Goal: Task Accomplishment & Management: Use online tool/utility

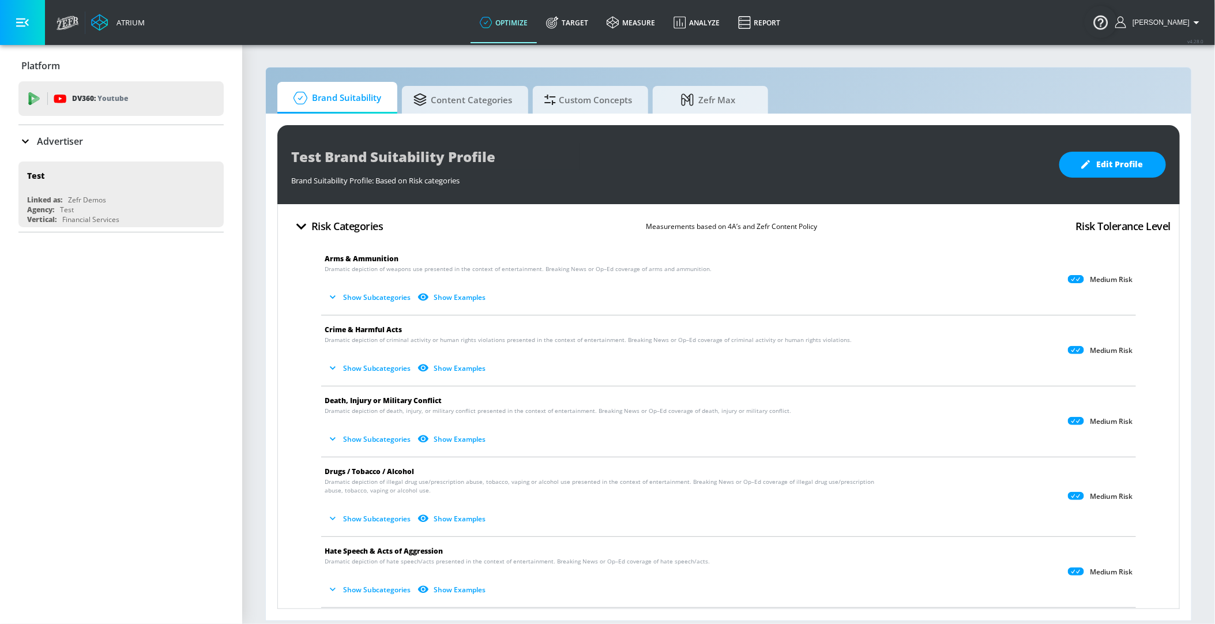
click at [114, 137] on div "Advertiser" at bounding box center [120, 141] width 205 height 14
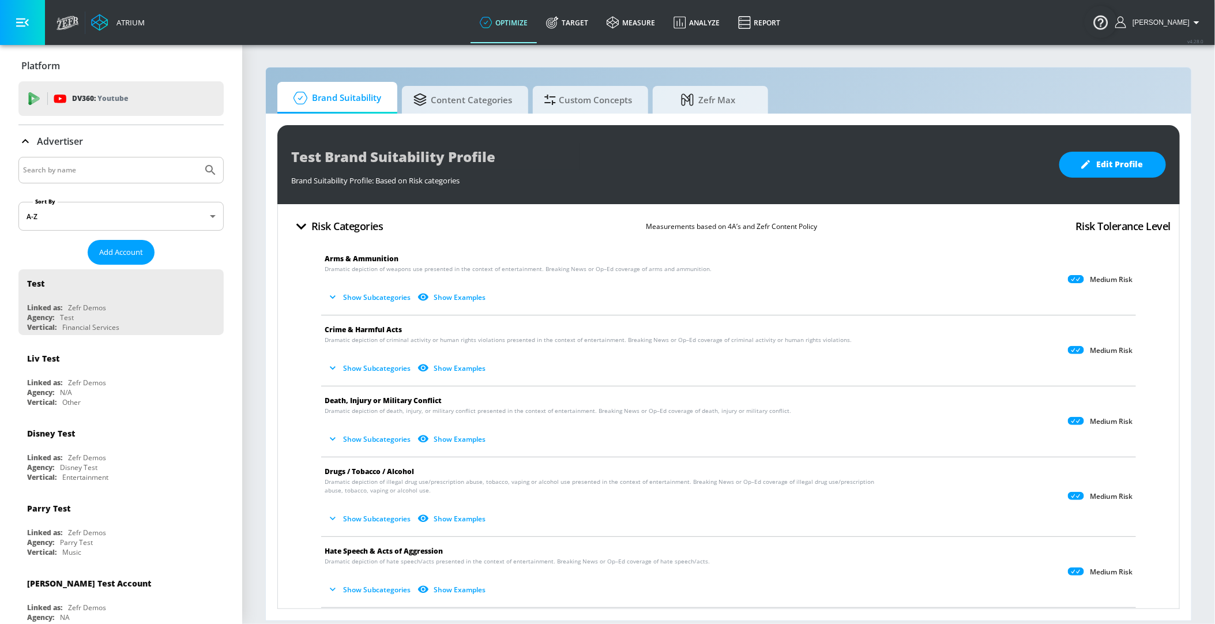
click at [92, 175] on input "Search by name" at bounding box center [110, 170] width 175 height 15
click at [191, 172] on input "[PERSON_NAME]" at bounding box center [110, 170] width 175 height 15
type input "[PERSON_NAME]"
click at [206, 172] on icon "Submit Search" at bounding box center [211, 170] width 14 height 14
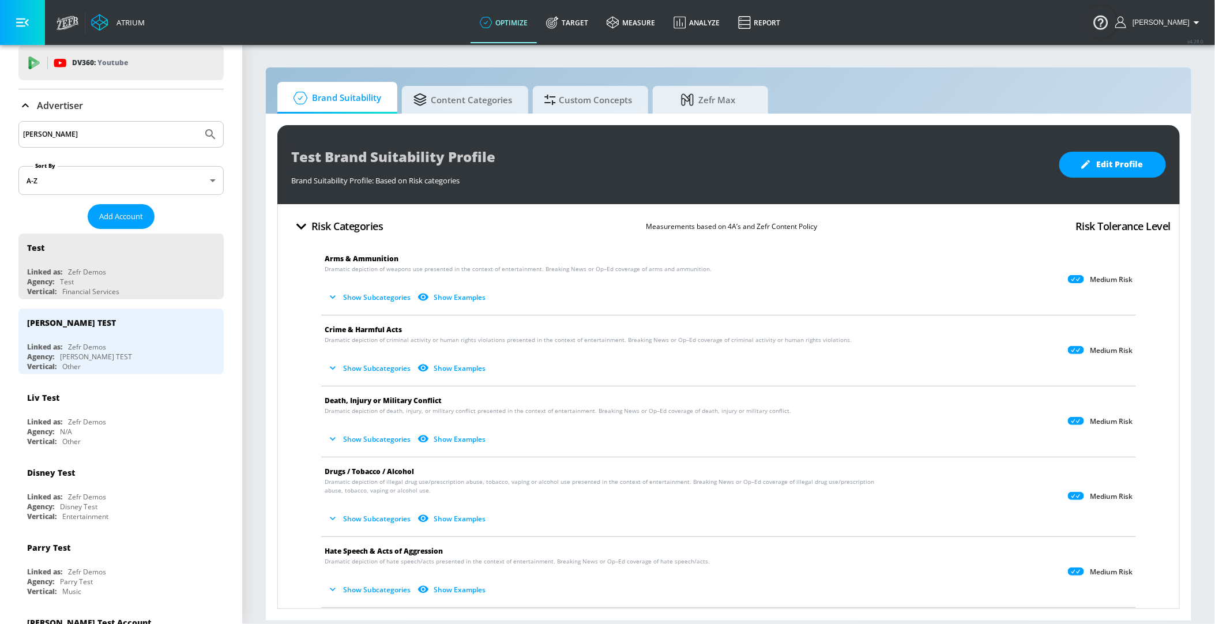
scroll to position [38, 0]
click at [156, 335] on div "[PERSON_NAME] TEST Linked as: Zefr Demos Agency: [PERSON_NAME] TEST Vertical: O…" at bounding box center [120, 339] width 205 height 66
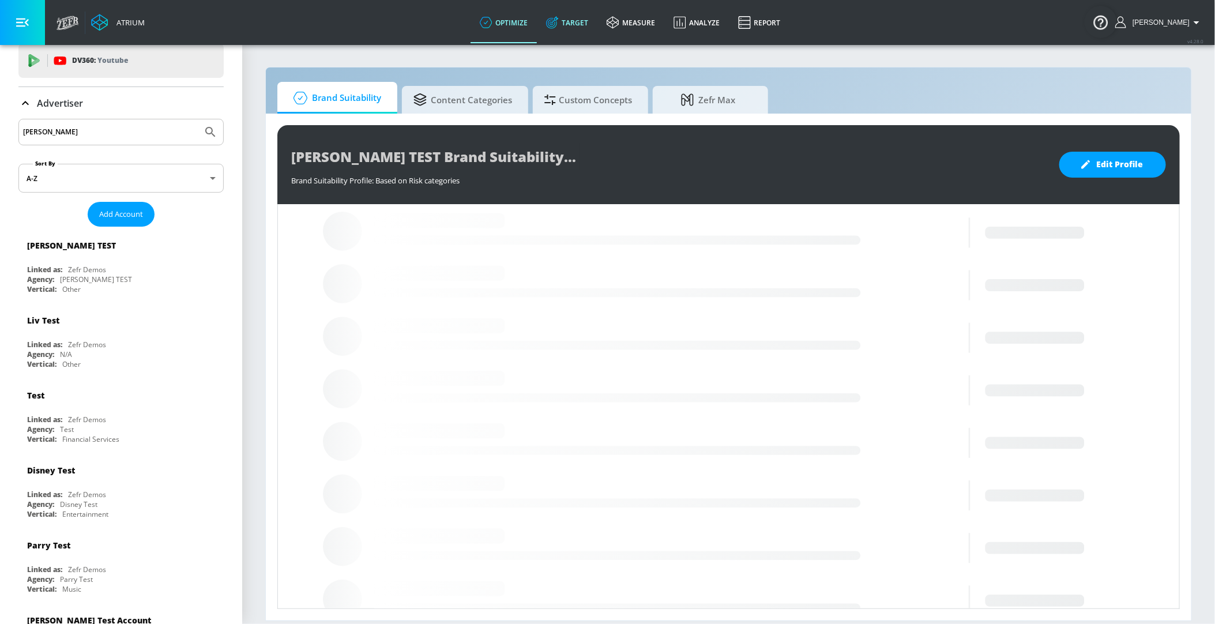
click at [578, 28] on link "Target" at bounding box center [567, 23] width 61 height 42
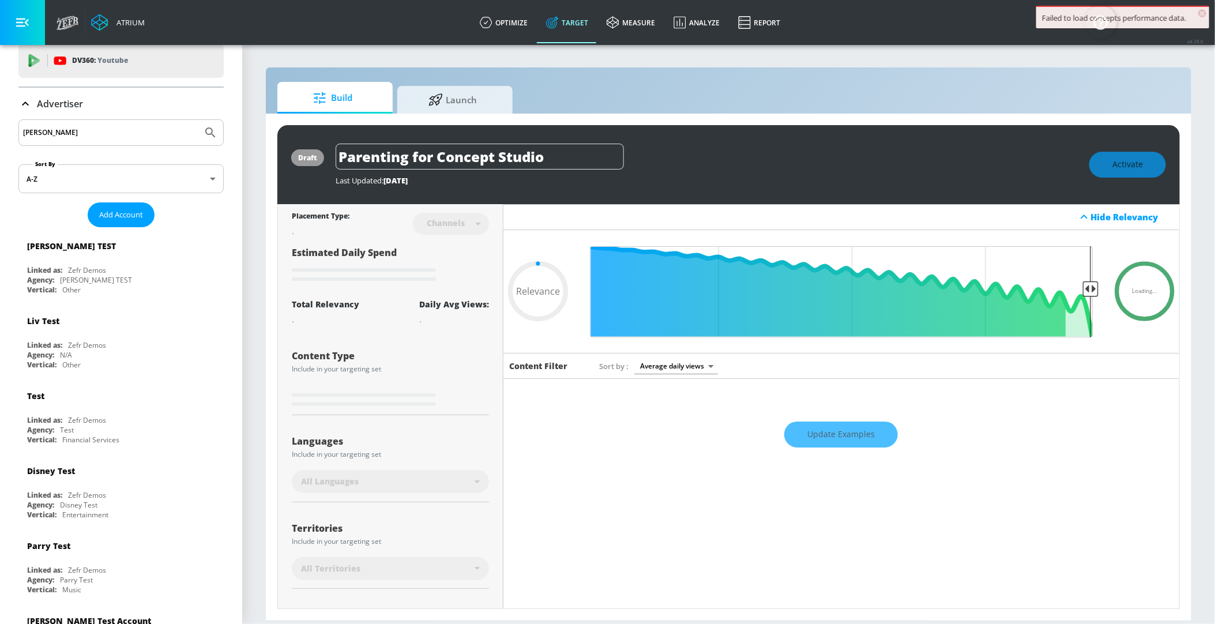
type input "0.75"
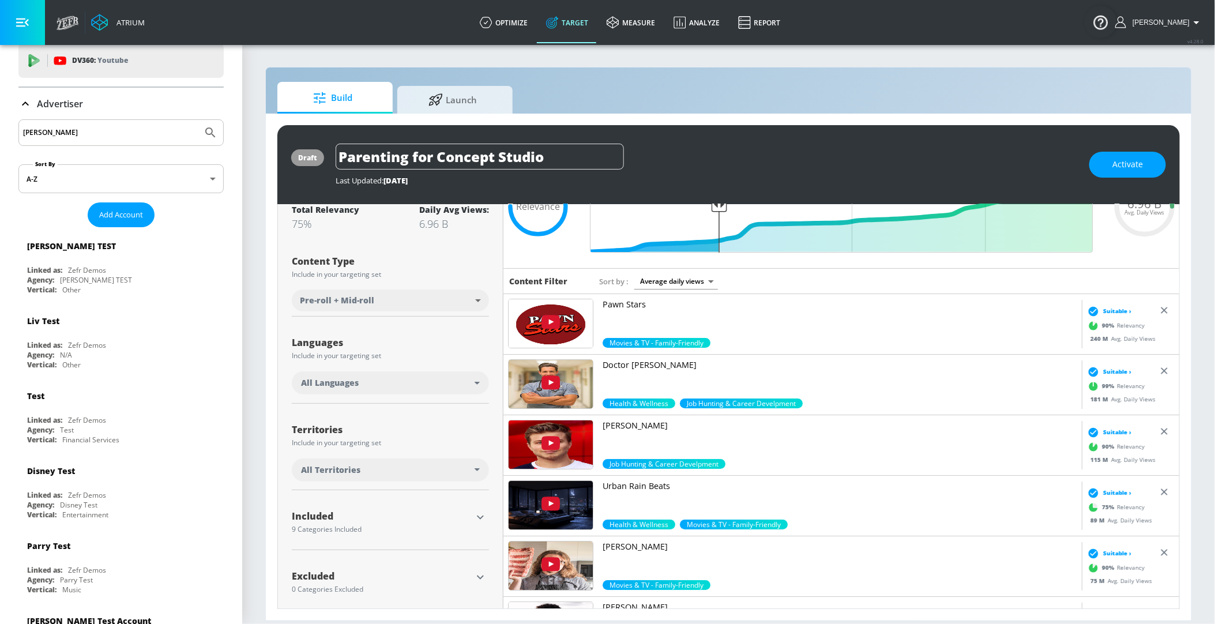
scroll to position [95, 0]
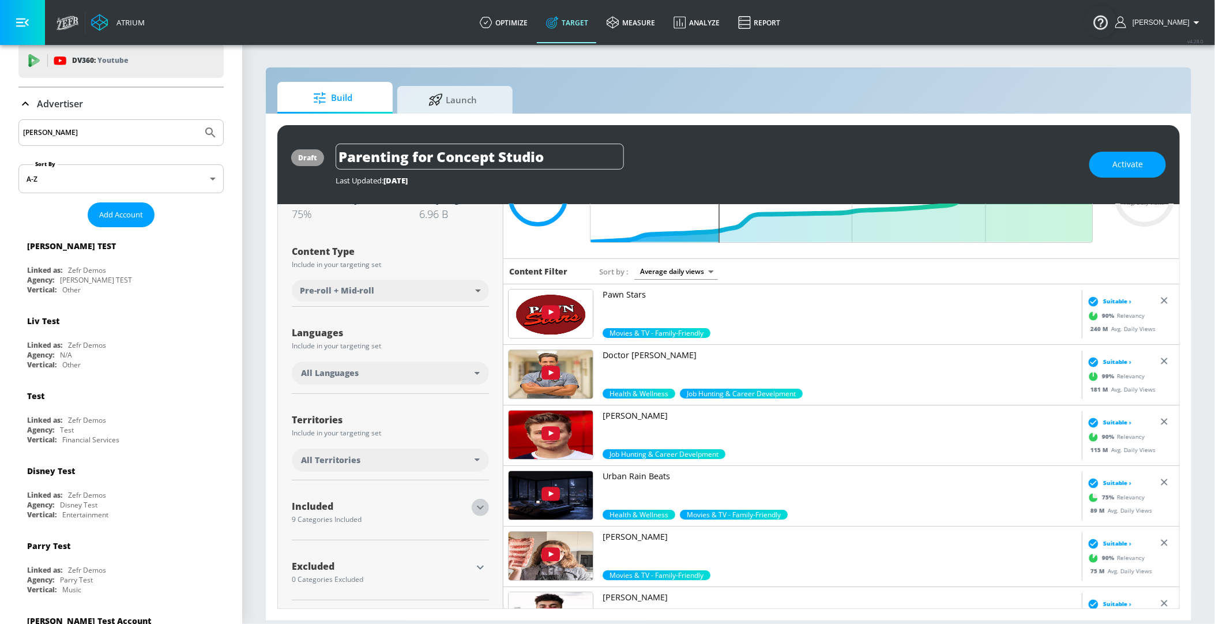
click at [478, 503] on icon "button" at bounding box center [480, 507] width 14 height 14
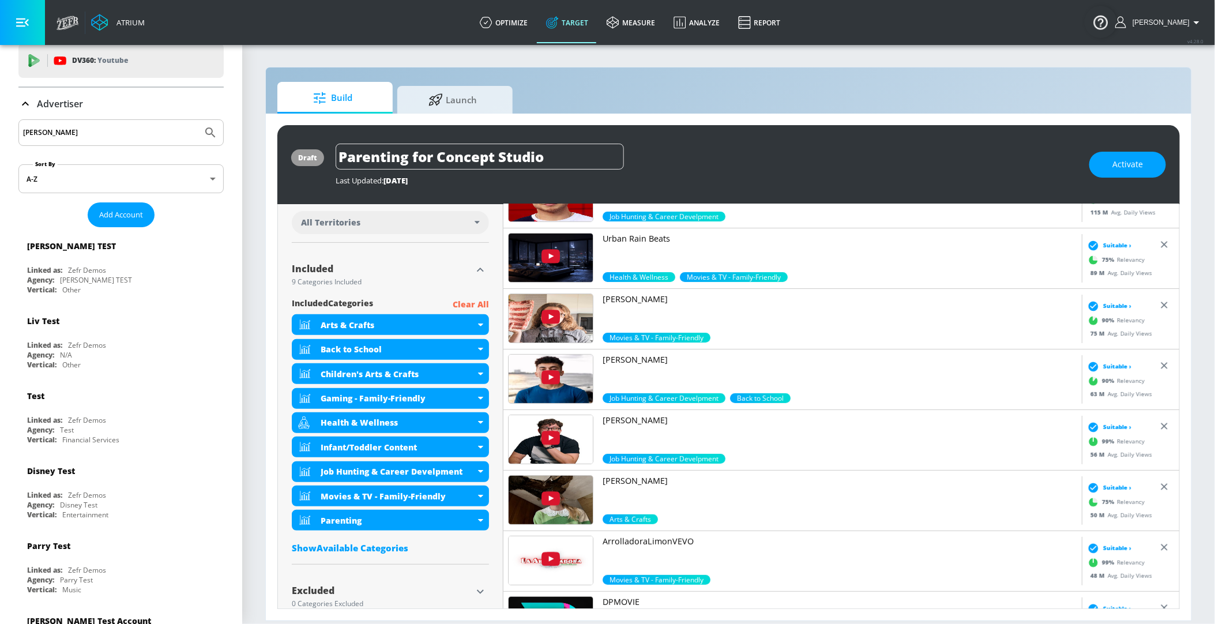
scroll to position [357, 0]
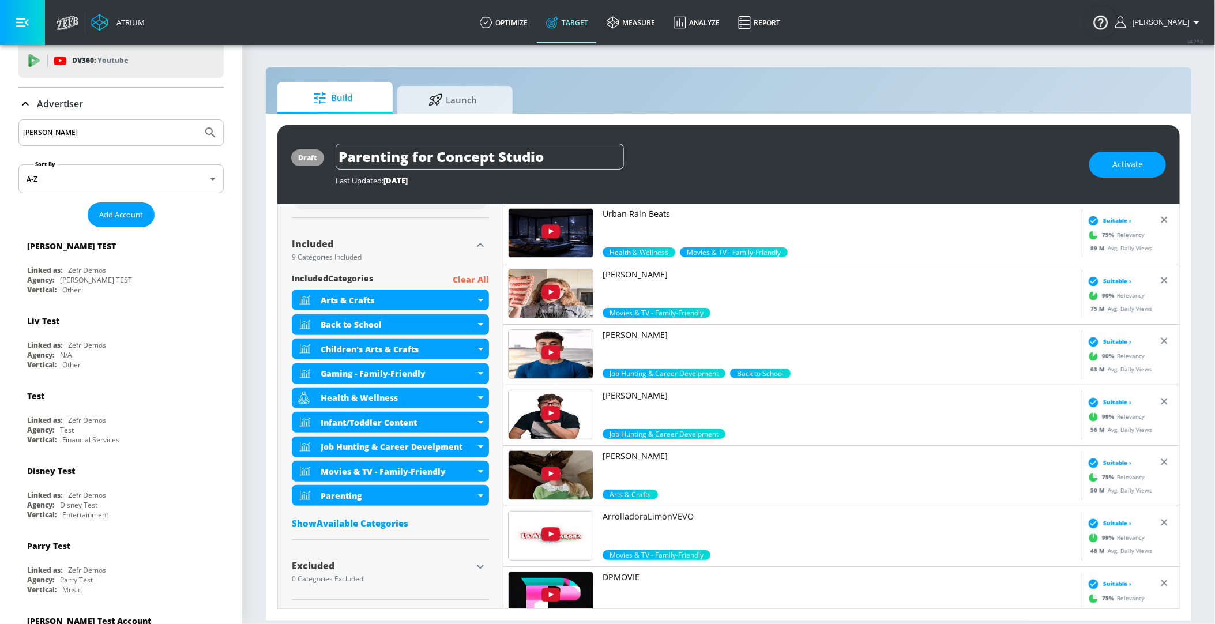
click at [97, 129] on input "[PERSON_NAME]" at bounding box center [110, 132] width 175 height 15
click at [217, 131] on icon "Submit Search" at bounding box center [211, 133] width 14 height 14
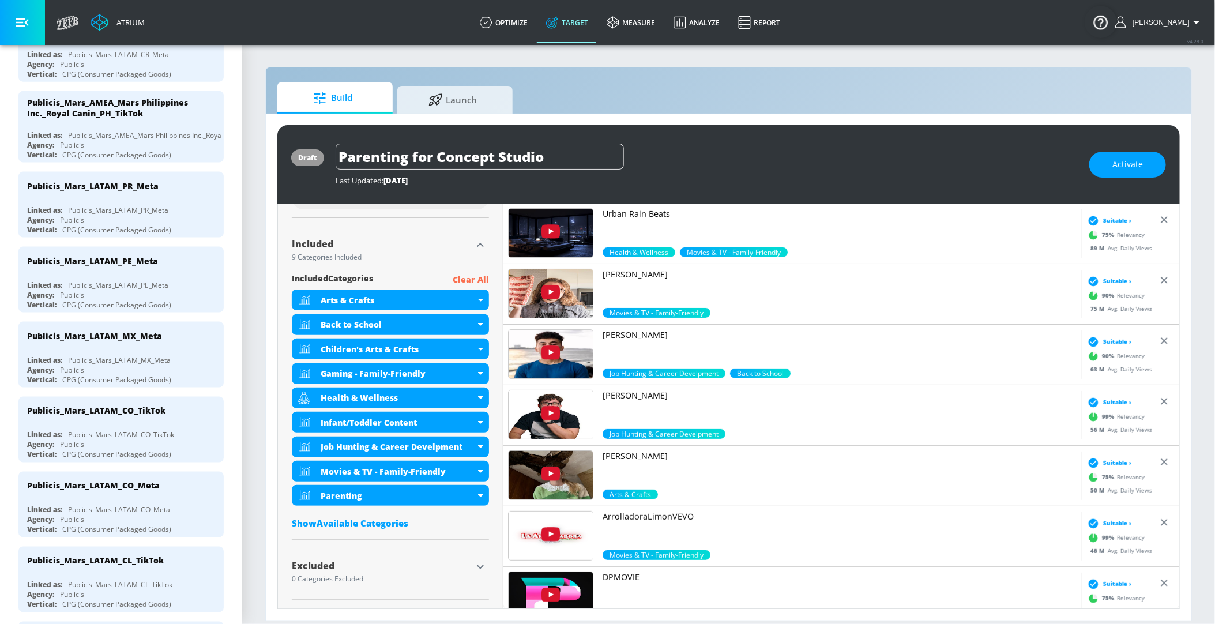
scroll to position [0, 0]
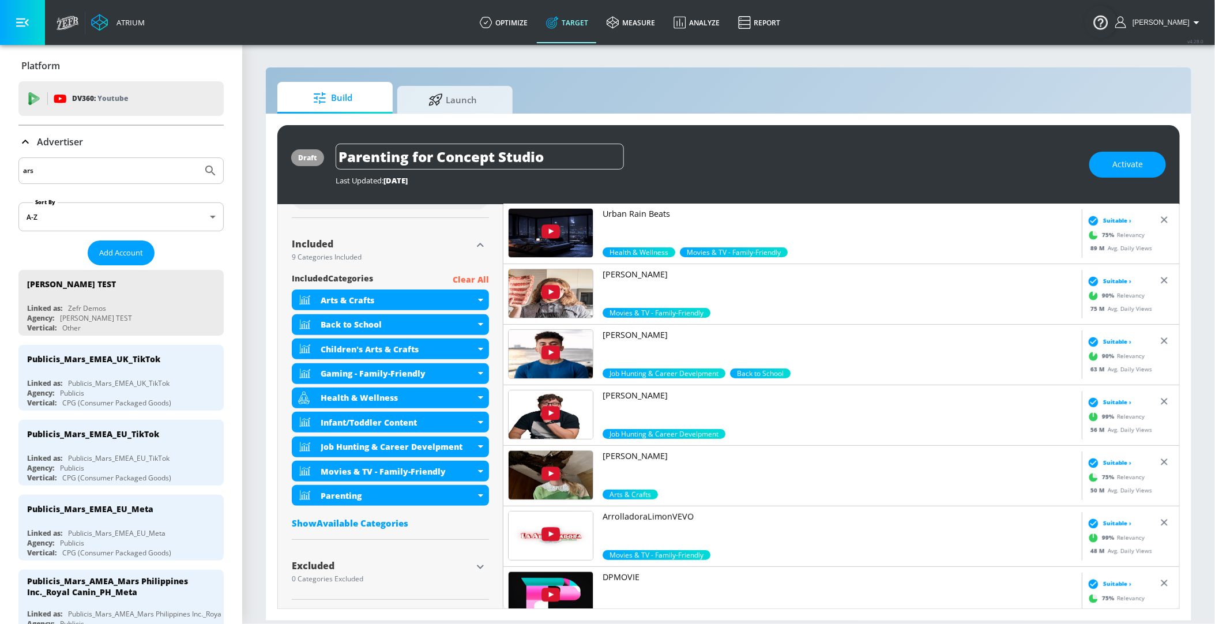
click at [79, 175] on input "ars" at bounding box center [110, 170] width 175 height 15
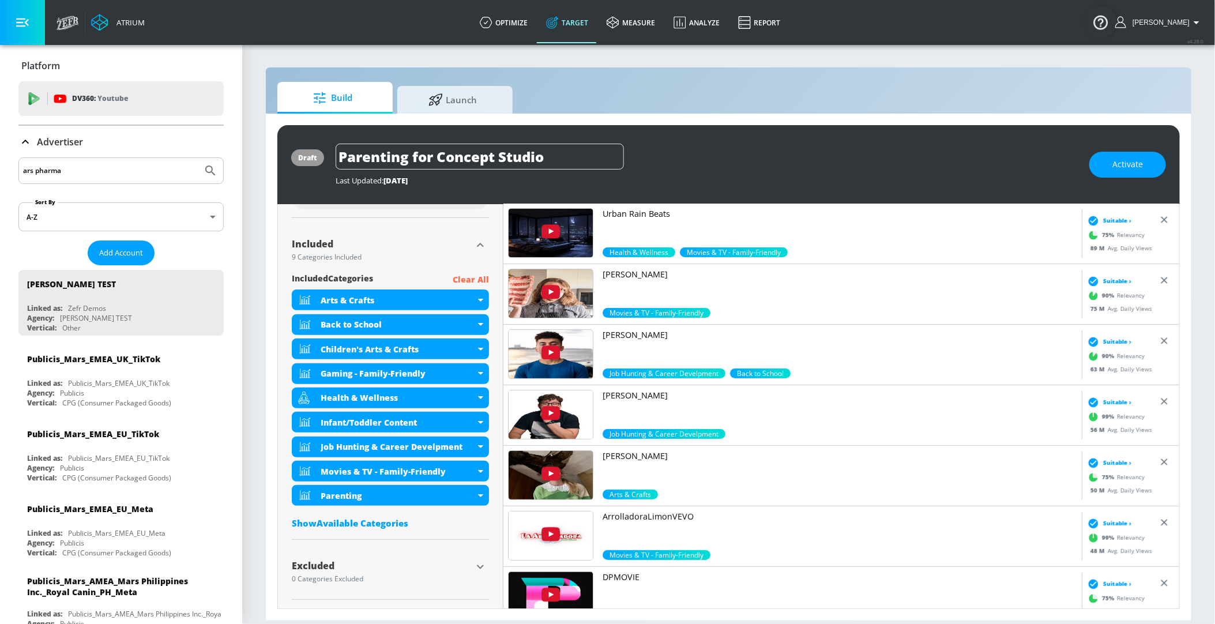
type input "ars pharma"
click at [211, 173] on icon "Submit Search" at bounding box center [211, 171] width 14 height 14
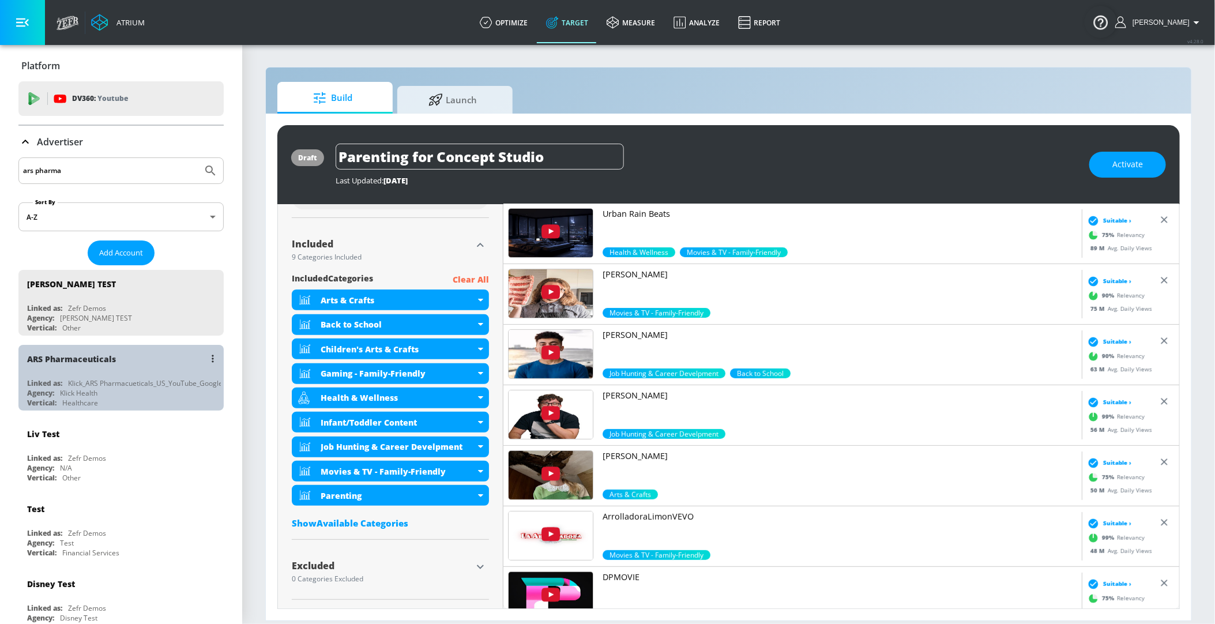
click at [89, 383] on div "Klick_ARS Pharmacueticals_US_YouTube_GoogleAds" at bounding box center [151, 383] width 167 height 10
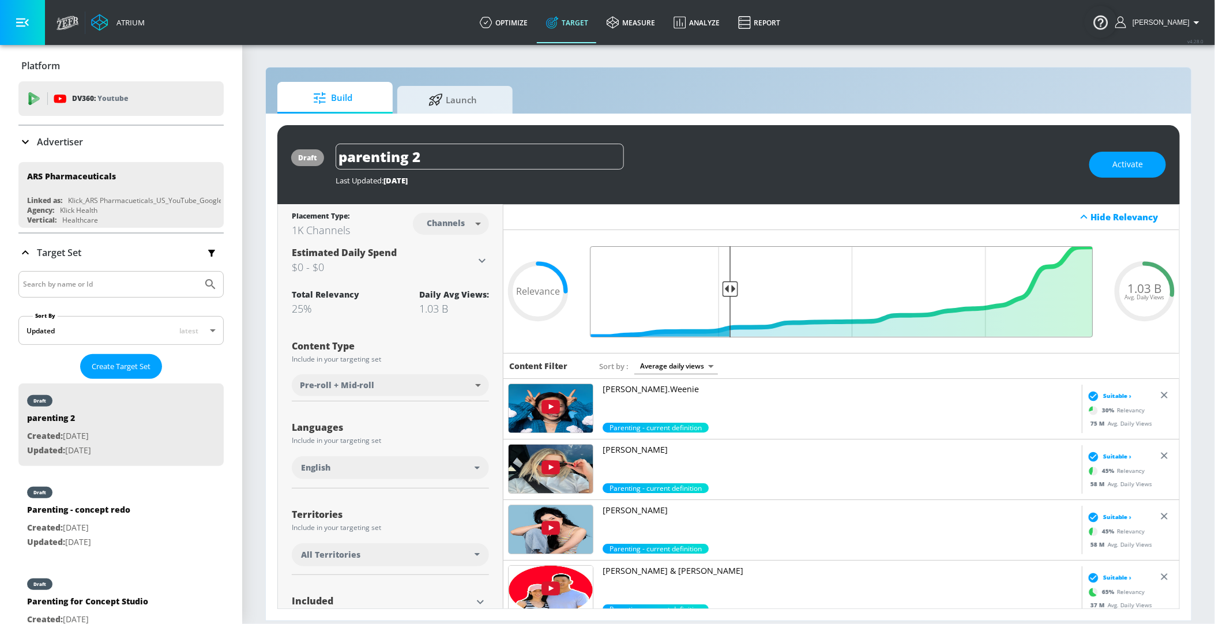
drag, startPoint x: 983, startPoint y: 282, endPoint x: 730, endPoint y: 286, distance: 252.5
type input "0.73"
click at [730, 287] on input "Final Threshold" at bounding box center [841, 291] width 514 height 91
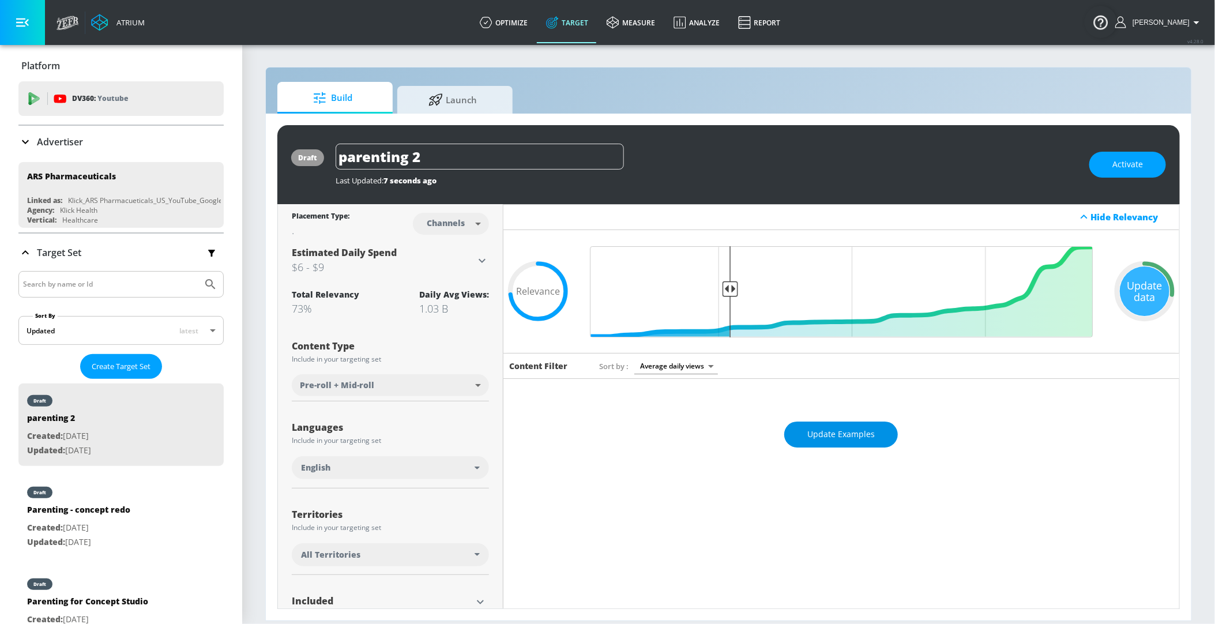
click at [857, 433] on span "Update Examples" at bounding box center [840, 434] width 67 height 14
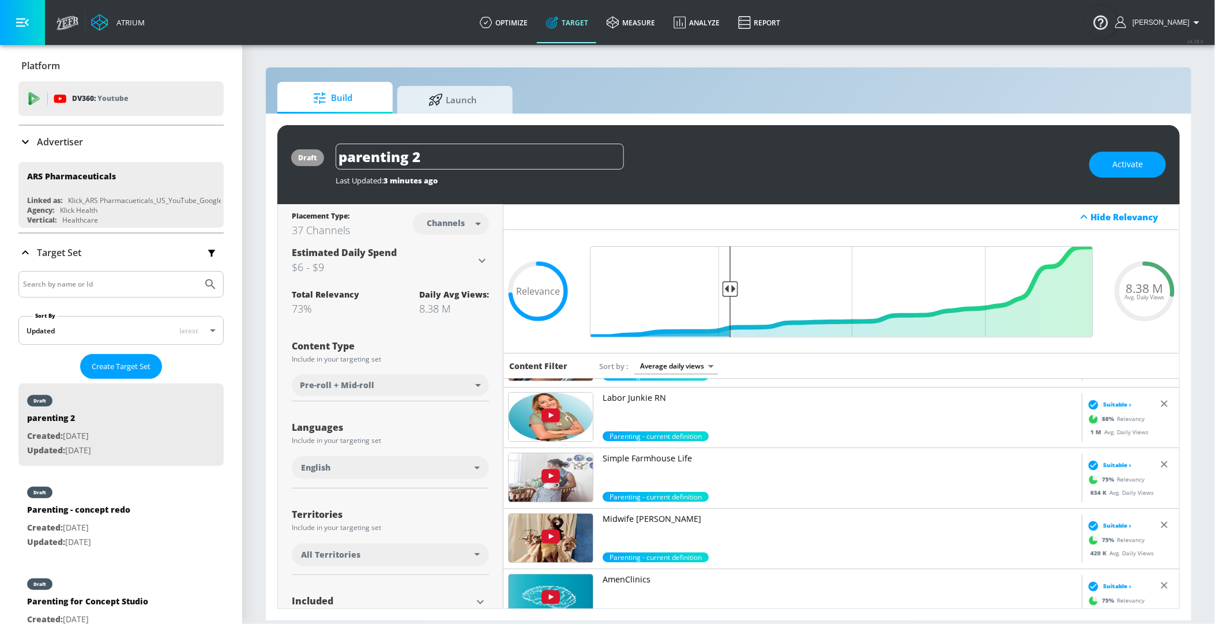
scroll to position [95, 0]
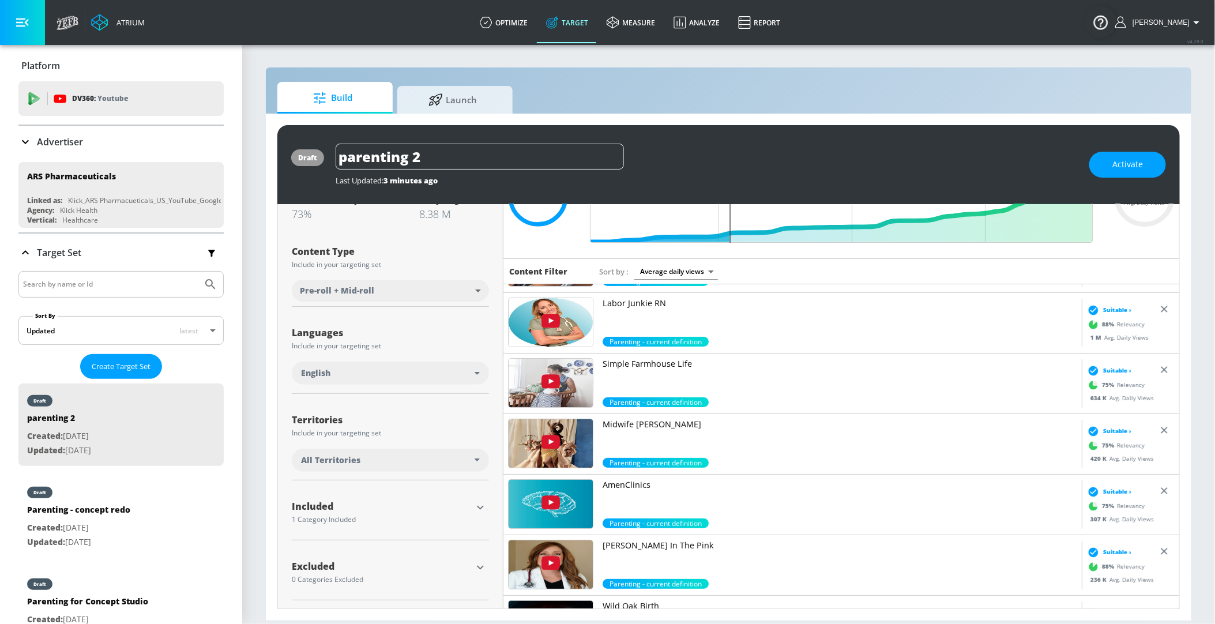
click at [478, 506] on icon "button" at bounding box center [480, 508] width 7 height 4
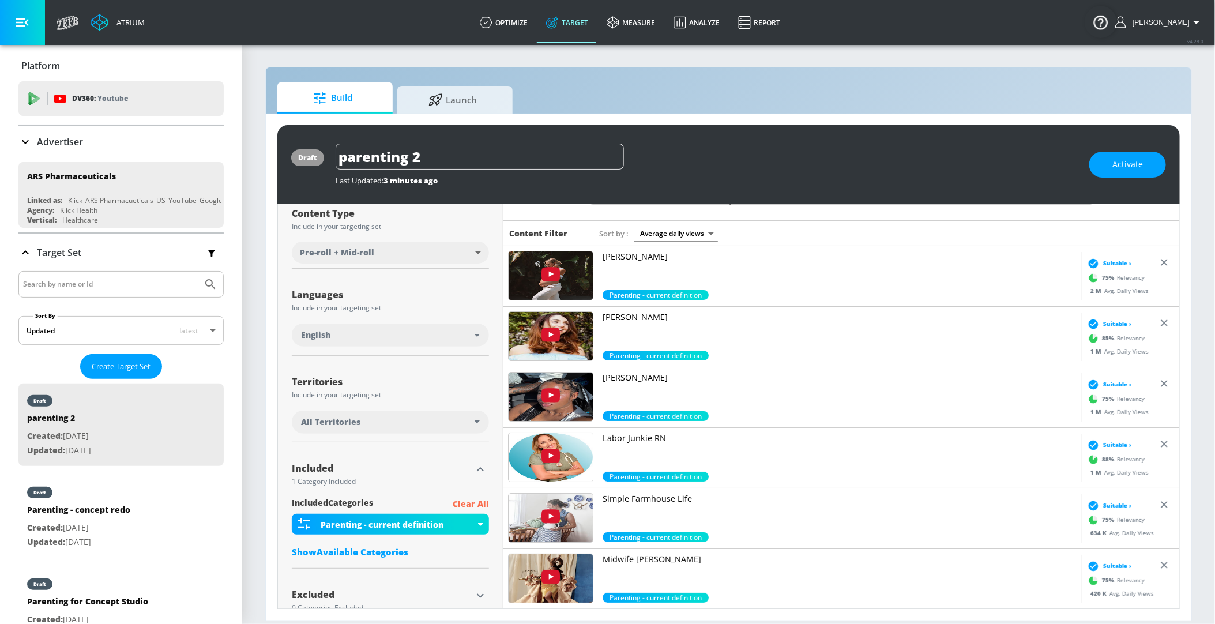
scroll to position [136, 0]
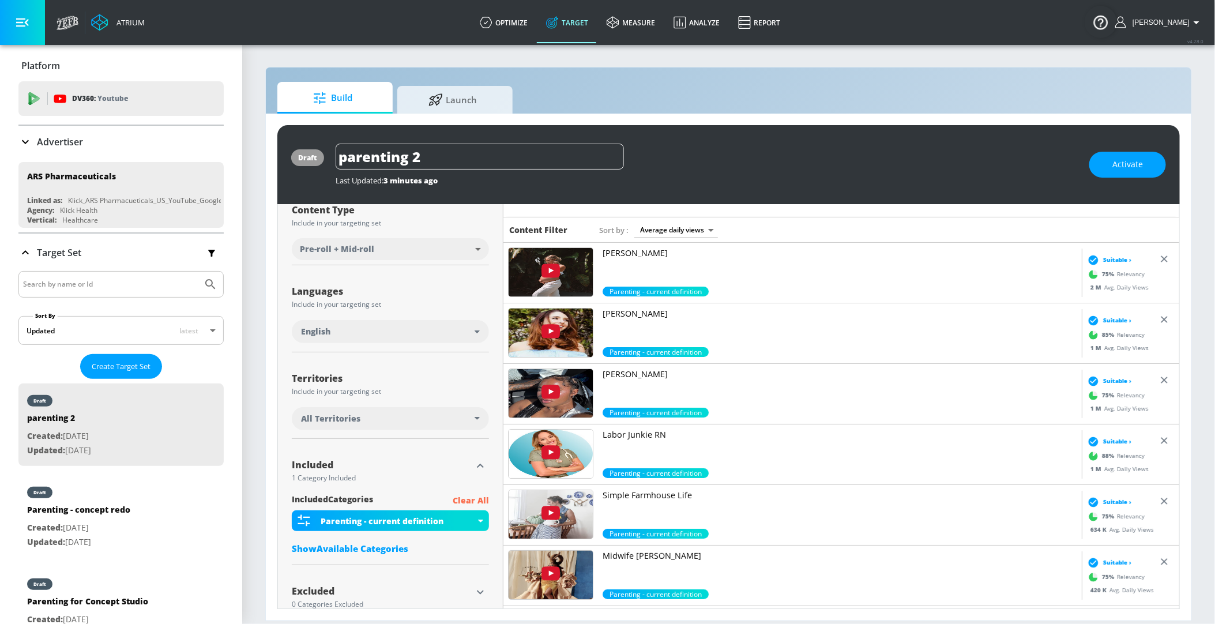
click at [391, 546] on div "Show Available Categories" at bounding box center [390, 548] width 197 height 12
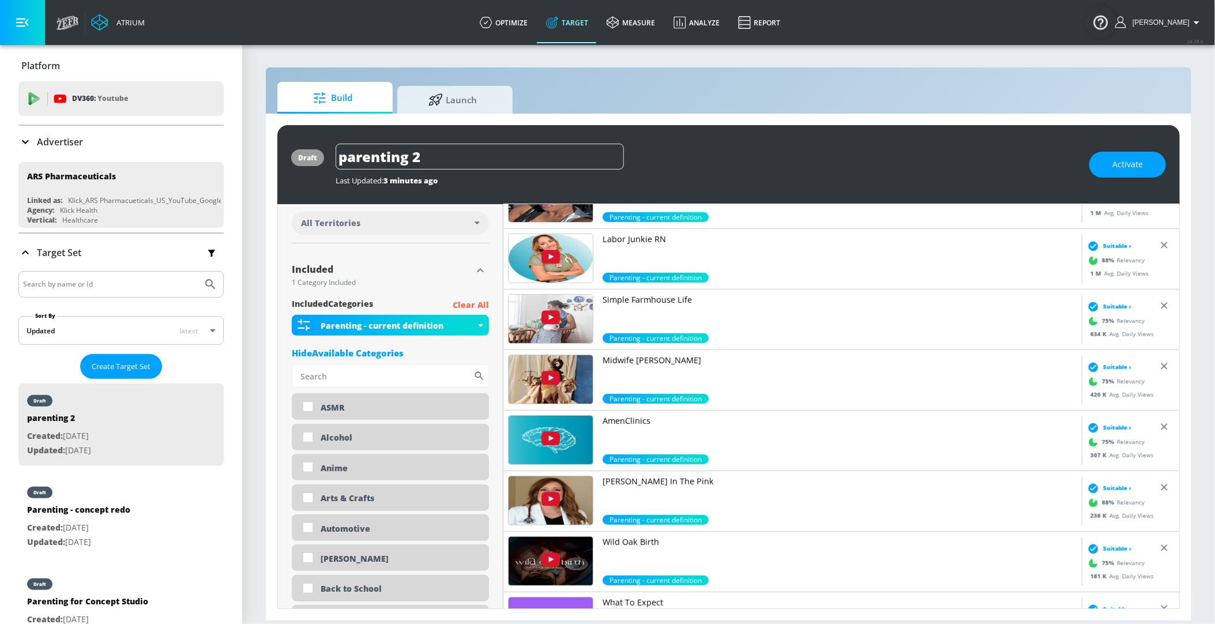
scroll to position [342, 0]
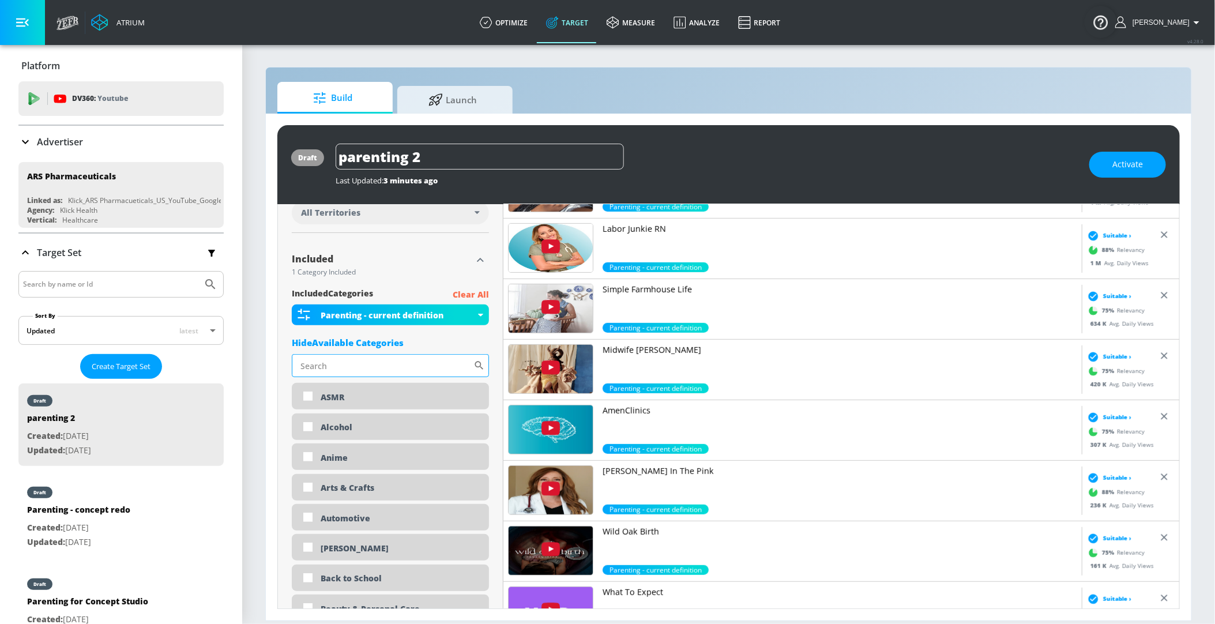
click at [395, 359] on input "Sort By" at bounding box center [383, 365] width 182 height 23
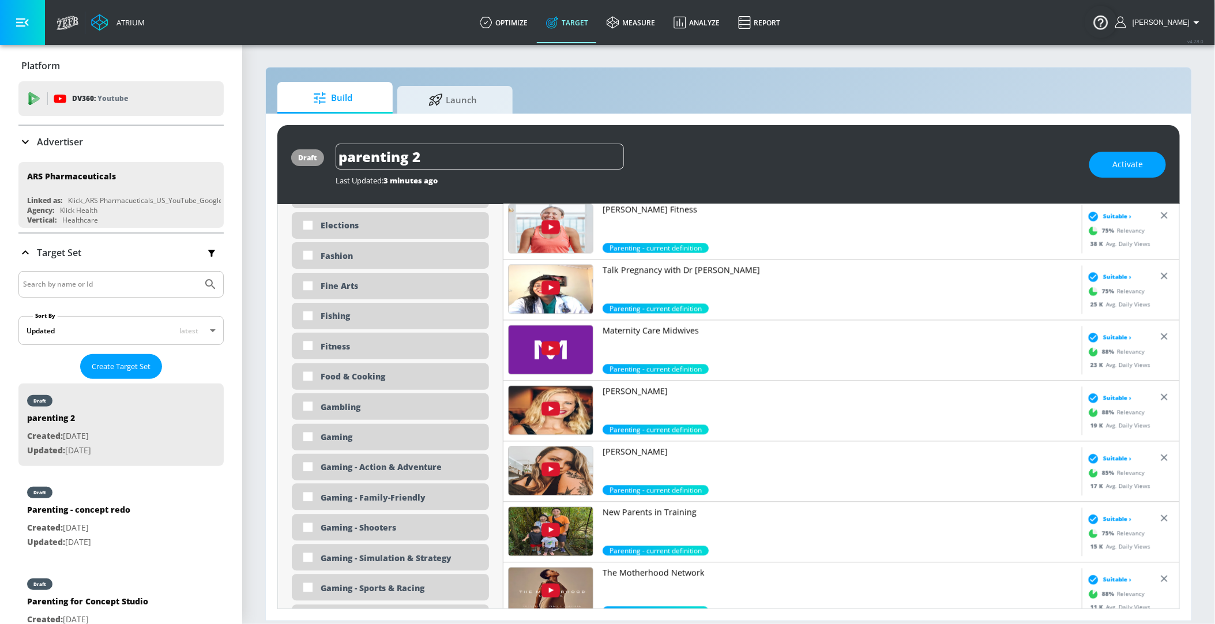
scroll to position [1465, 0]
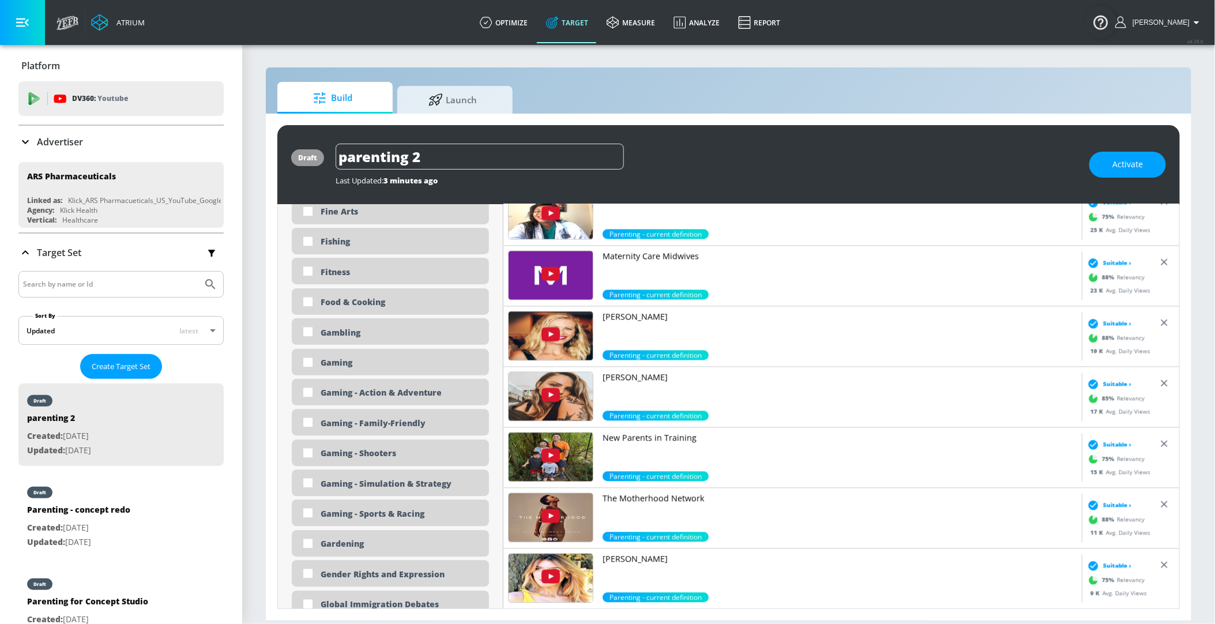
type input "parenting"
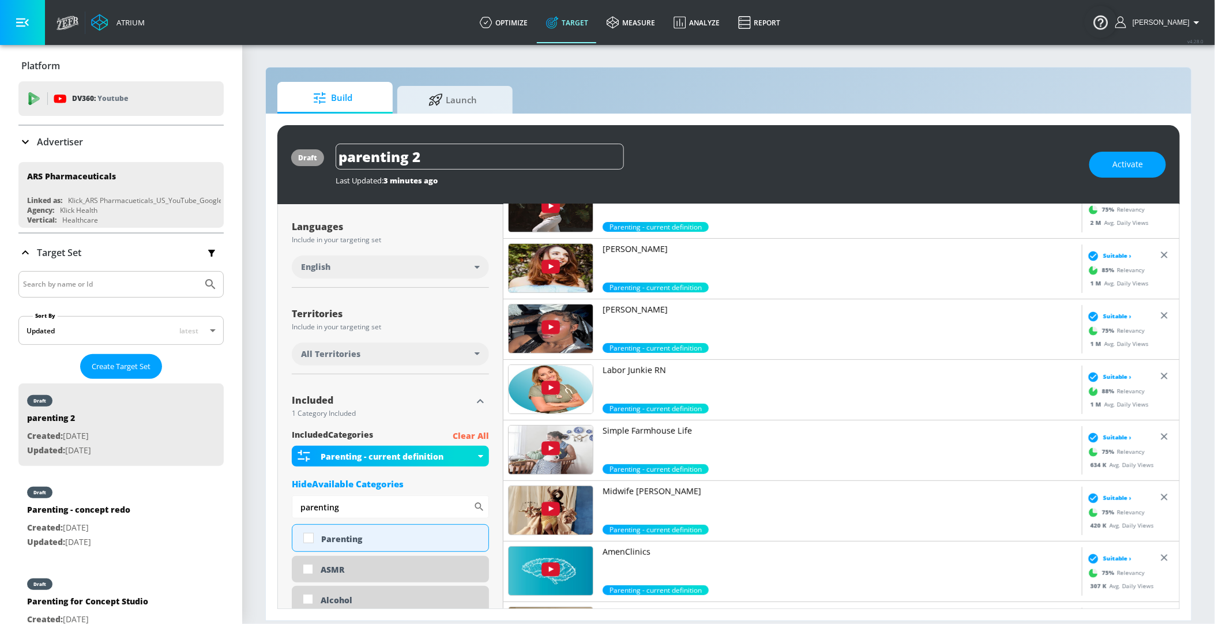
scroll to position [428, 0]
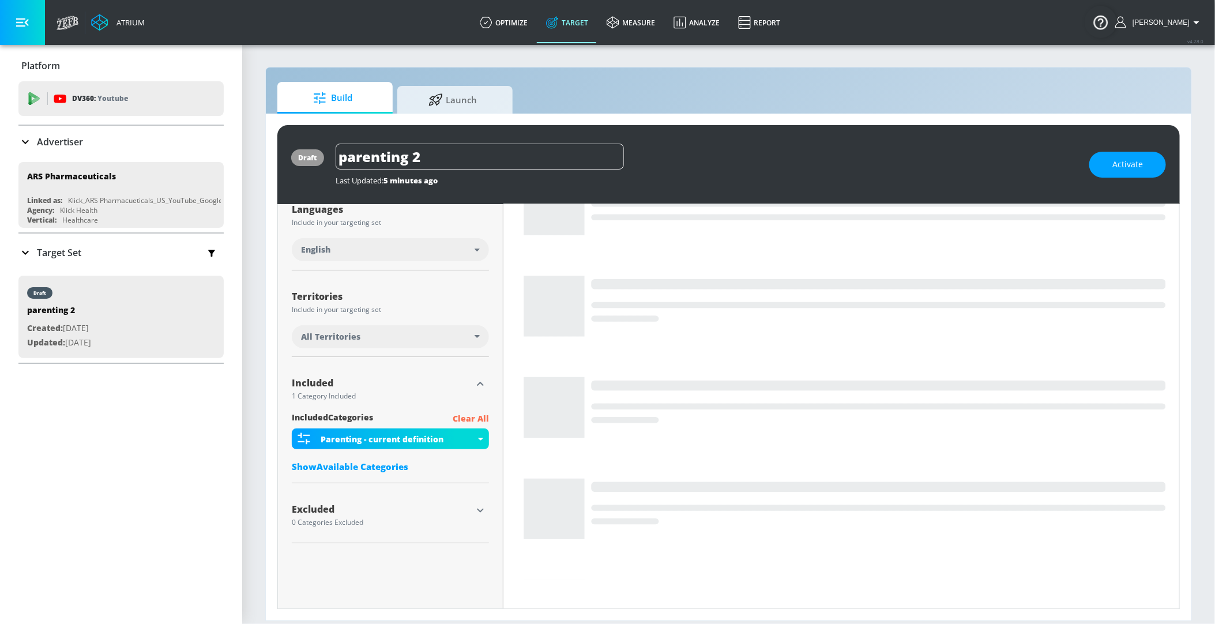
scroll to position [247, 0]
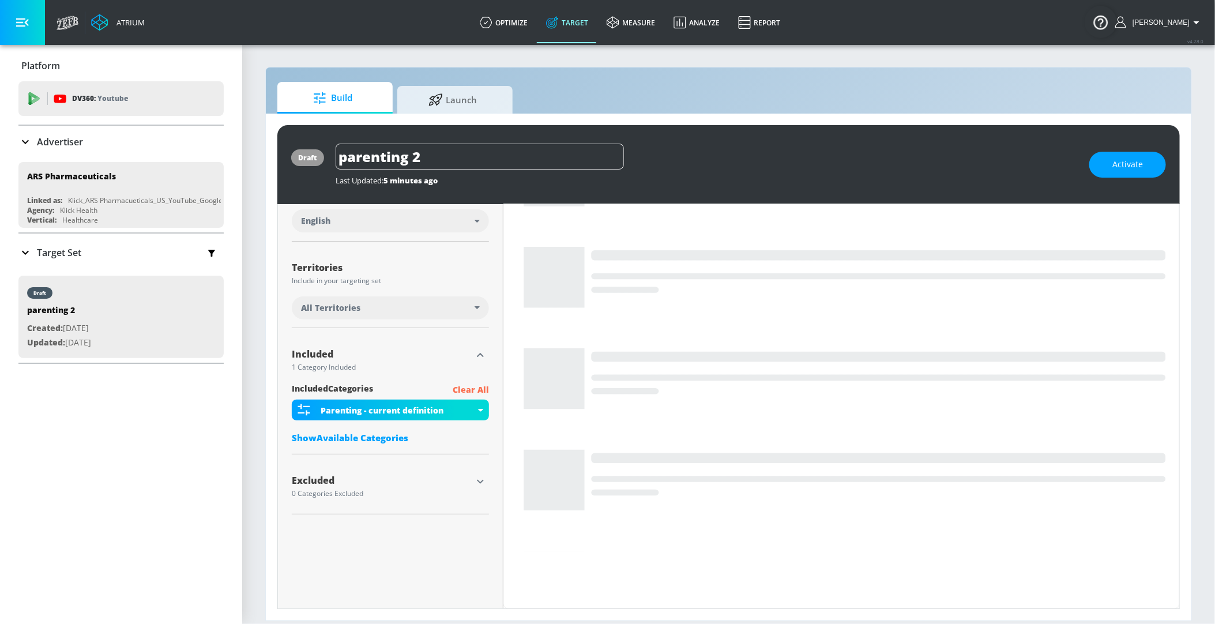
click at [398, 436] on div "Show Available Categories" at bounding box center [390, 438] width 197 height 12
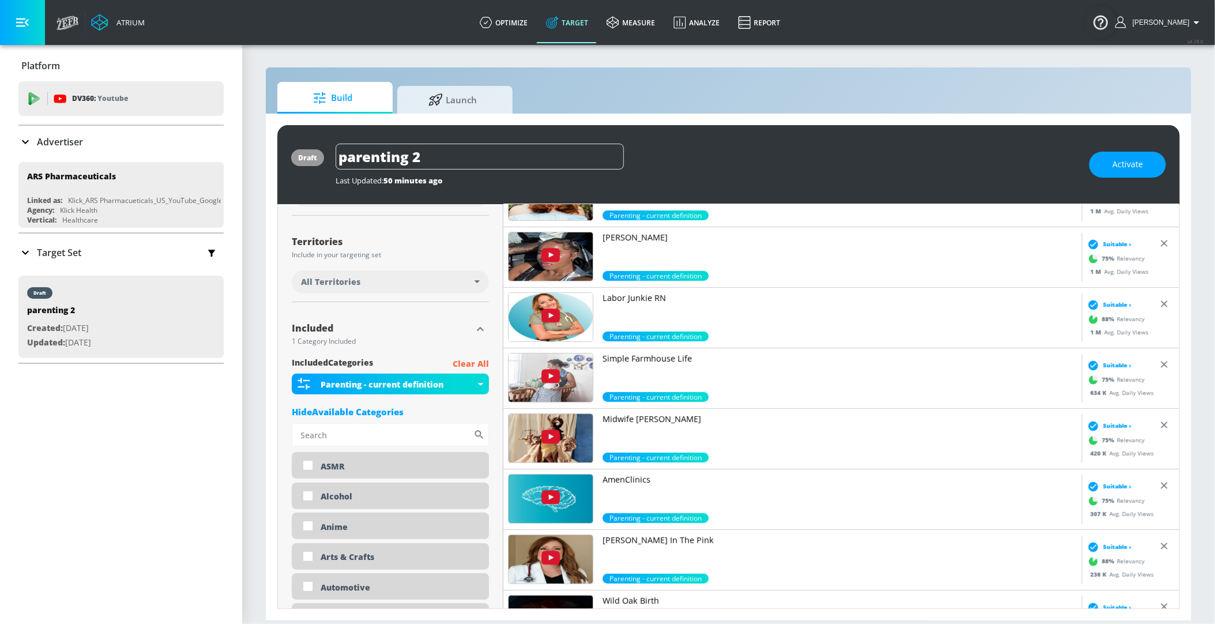
scroll to position [246, 0]
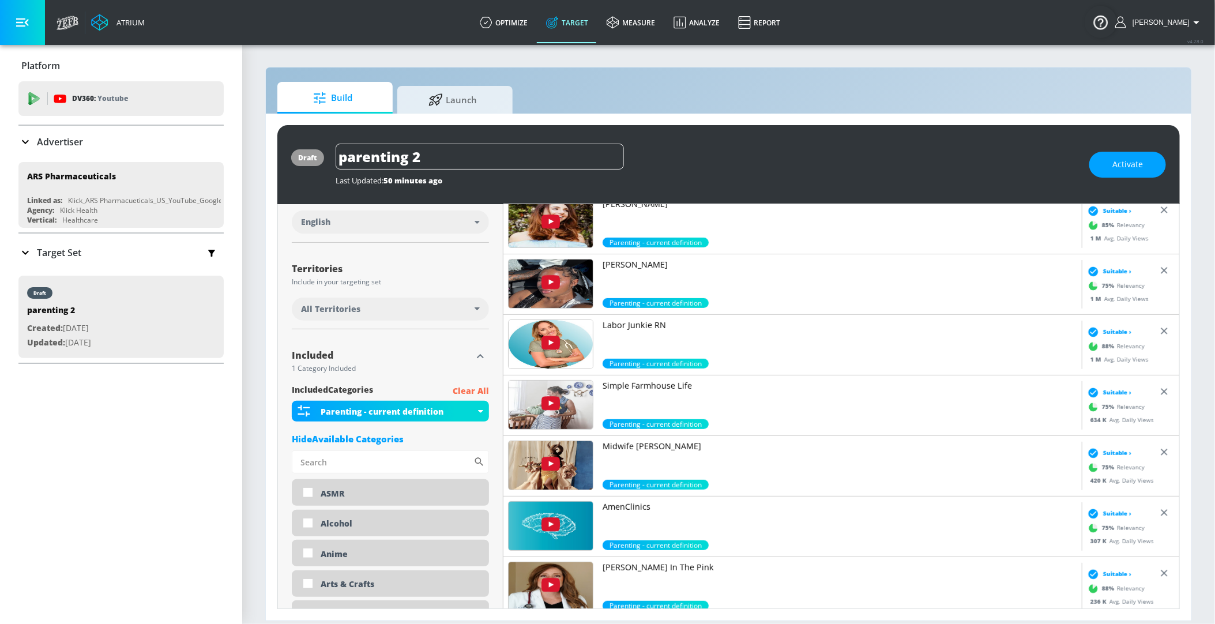
click at [473, 317] on div "All Territories" at bounding box center [390, 308] width 197 height 23
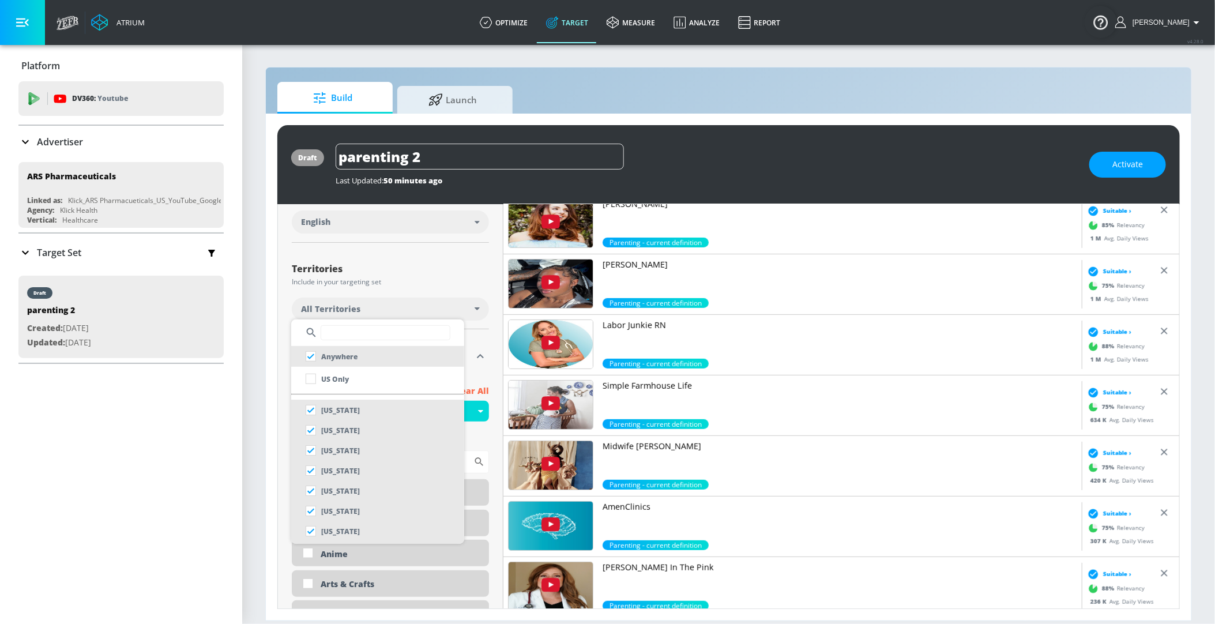
click at [386, 268] on div at bounding box center [607, 312] width 1215 height 624
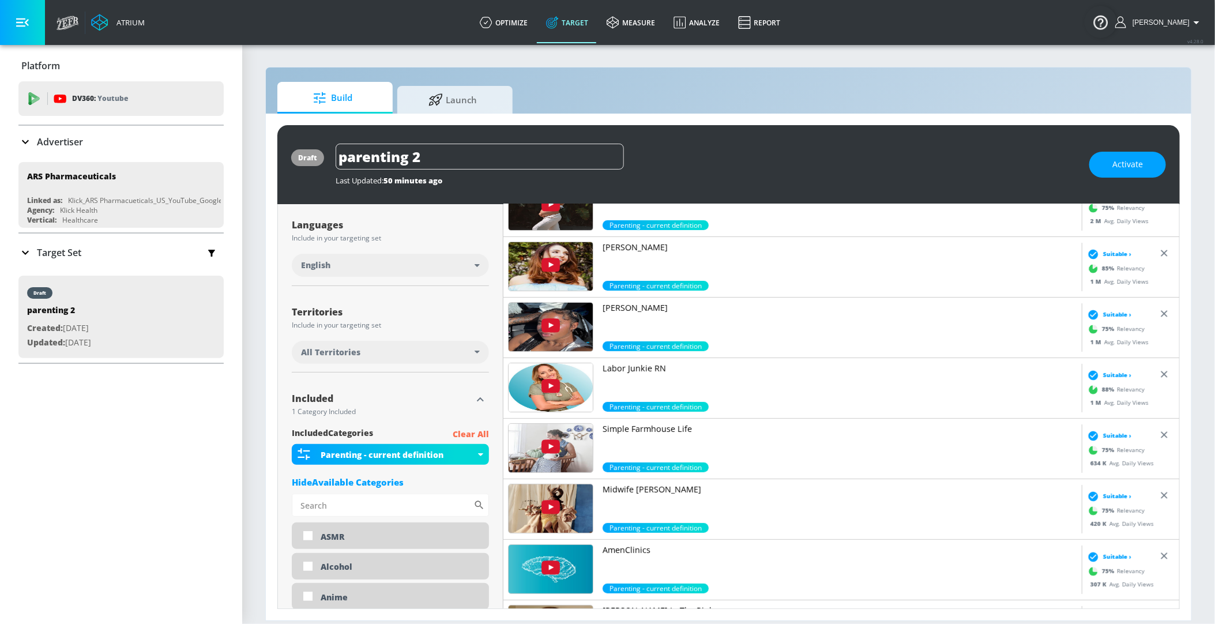
scroll to position [191, 0]
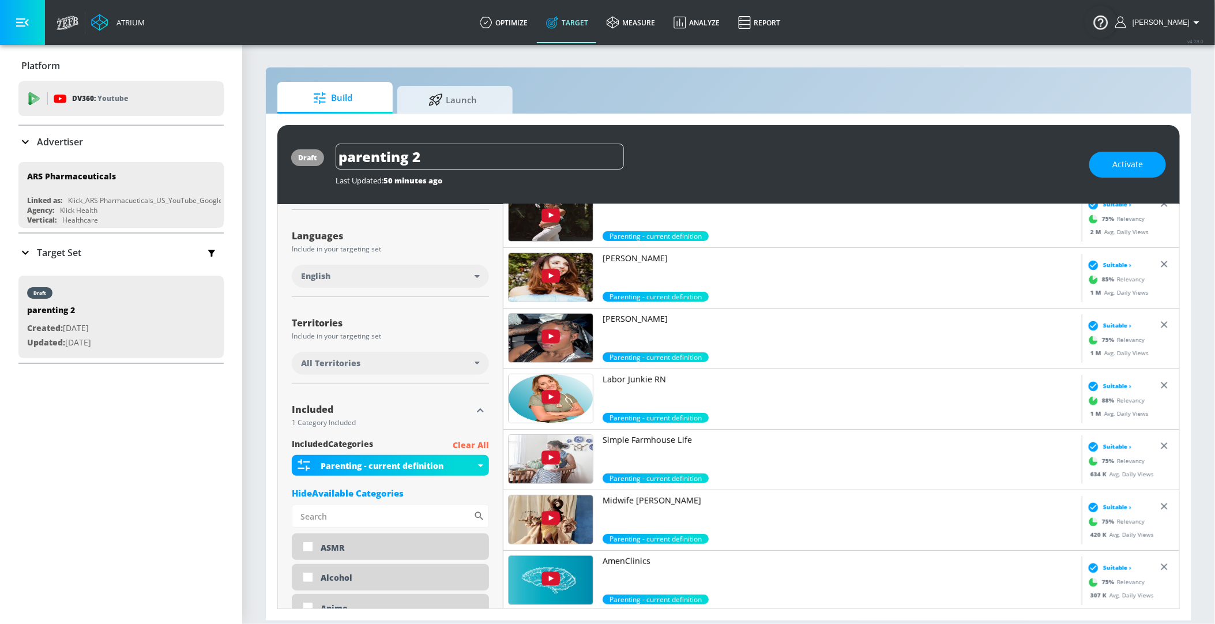
click at [420, 277] on div "English" at bounding box center [388, 276] width 174 height 12
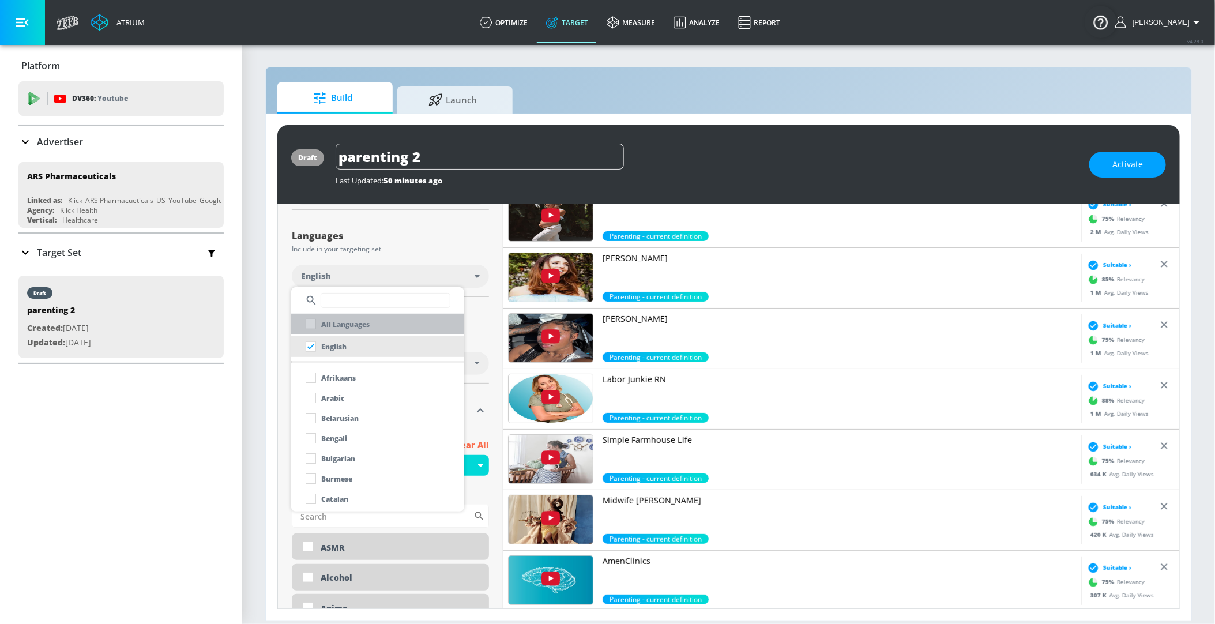
click at [322, 326] on p "All Languages" at bounding box center [345, 324] width 48 height 12
checkbox input "true"
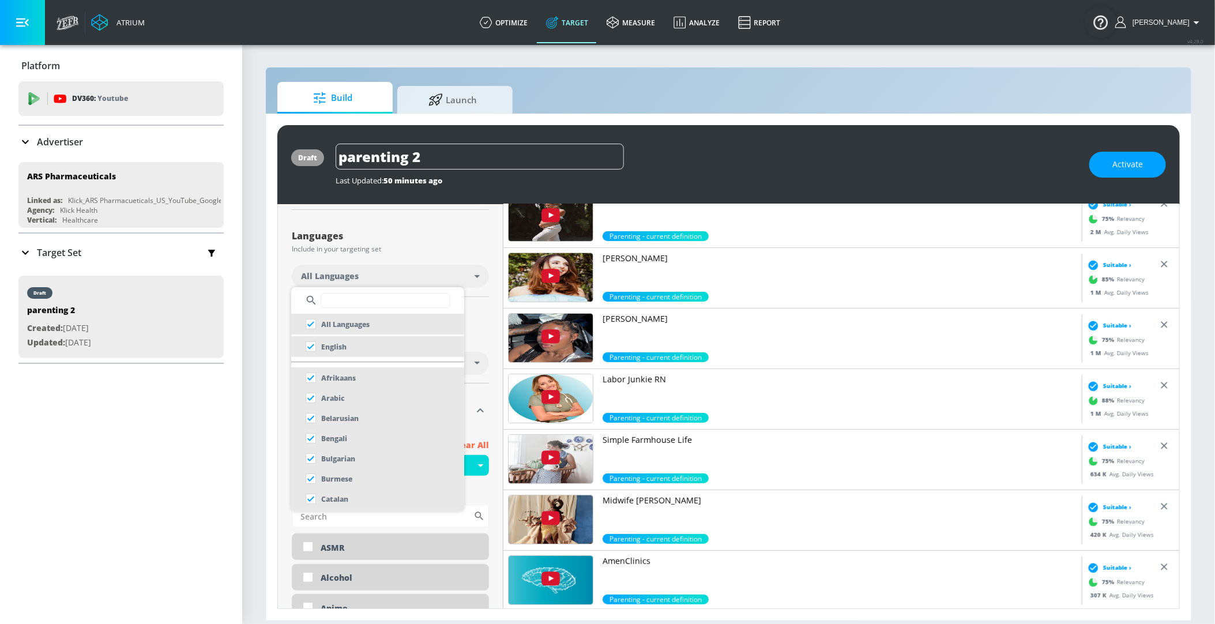
scroll to position [201, 0]
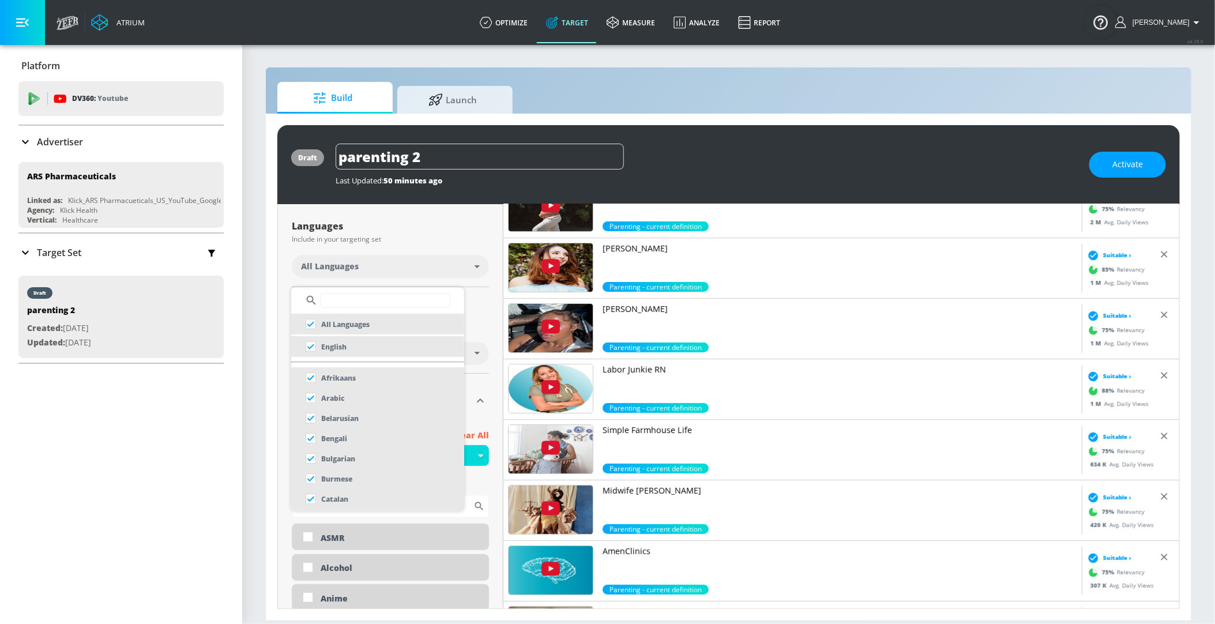
click at [484, 262] on div at bounding box center [607, 312] width 1215 height 624
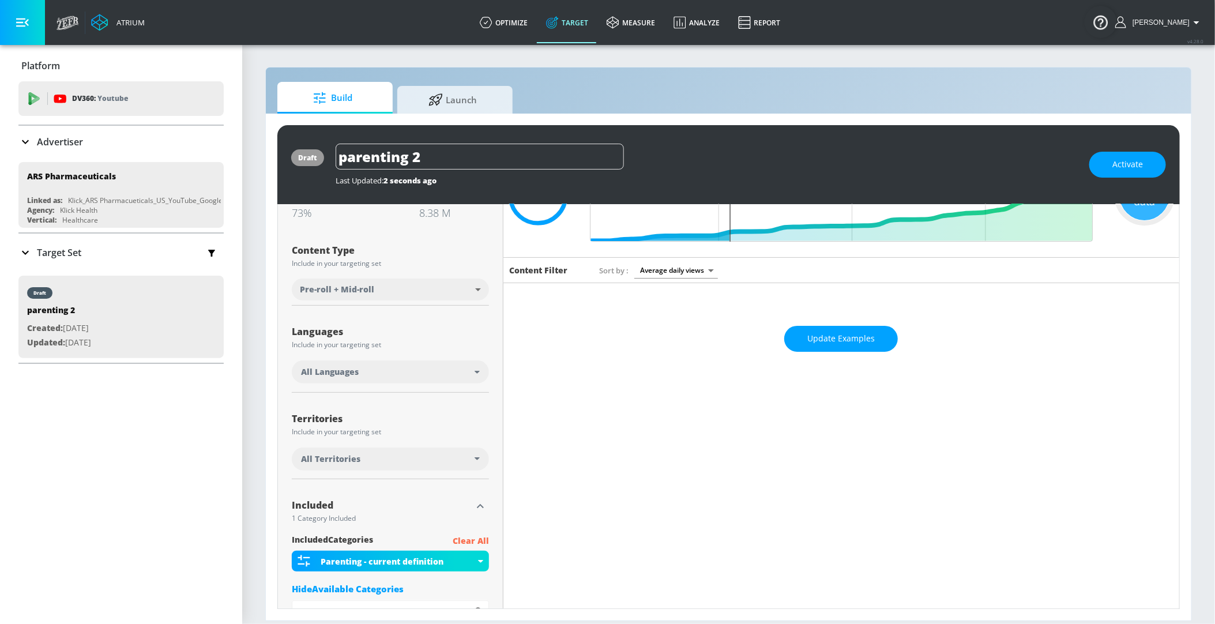
scroll to position [34, 0]
